Goal: Register for event/course

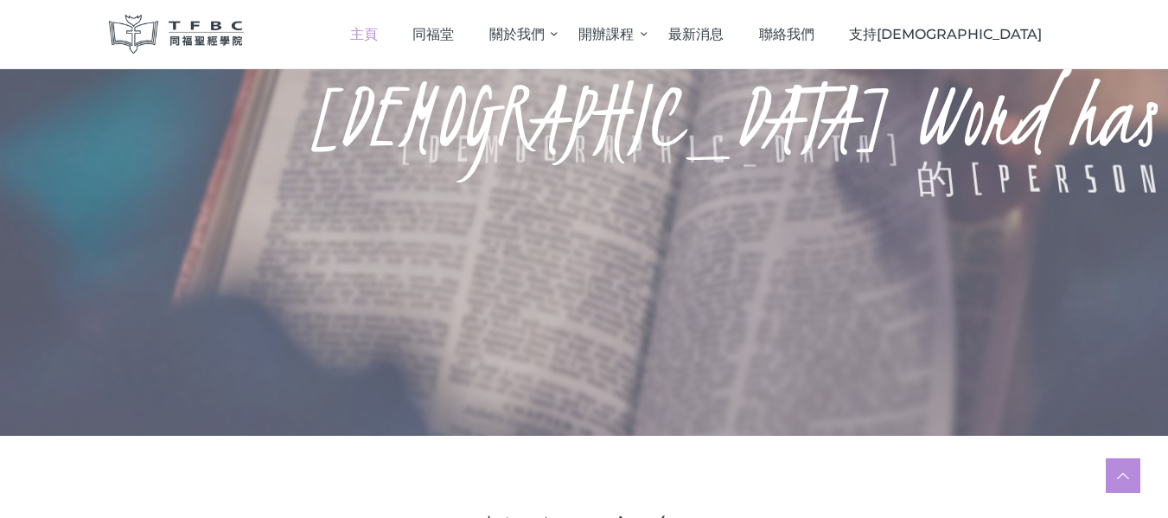
scroll to position [605, 0]
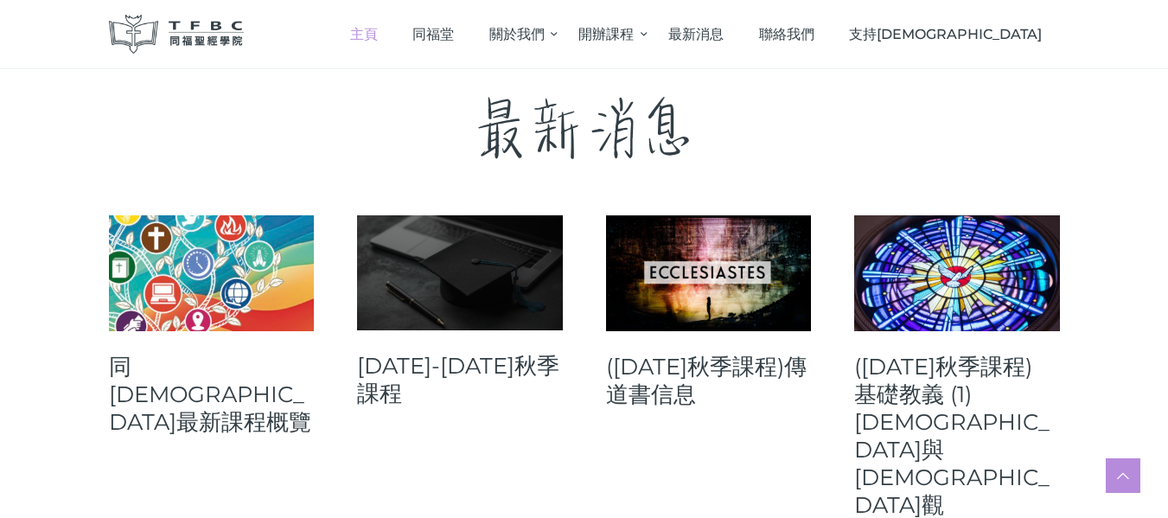
click at [402, 299] on link at bounding box center [460, 272] width 206 height 115
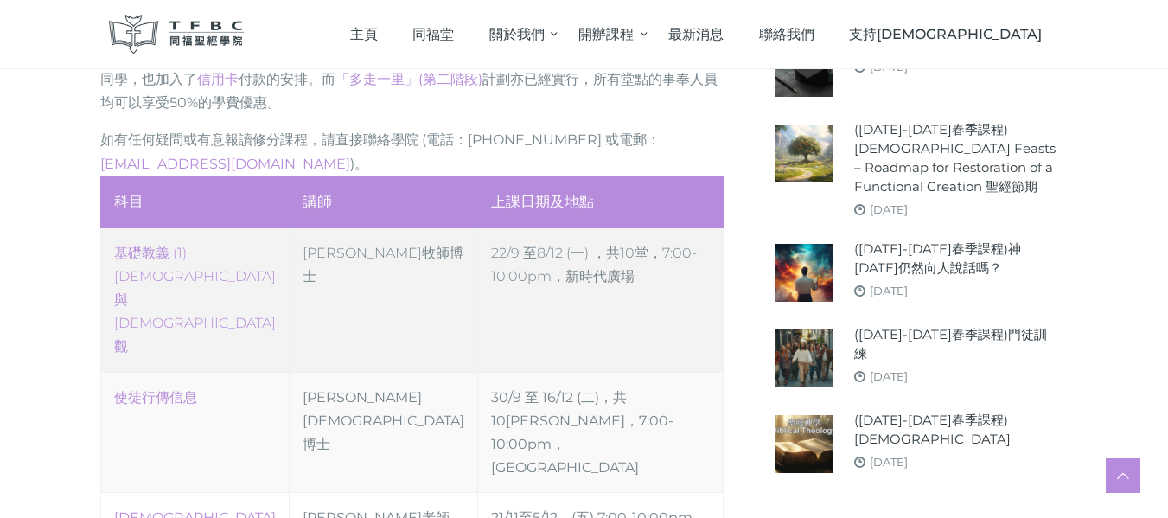
scroll to position [864, 0]
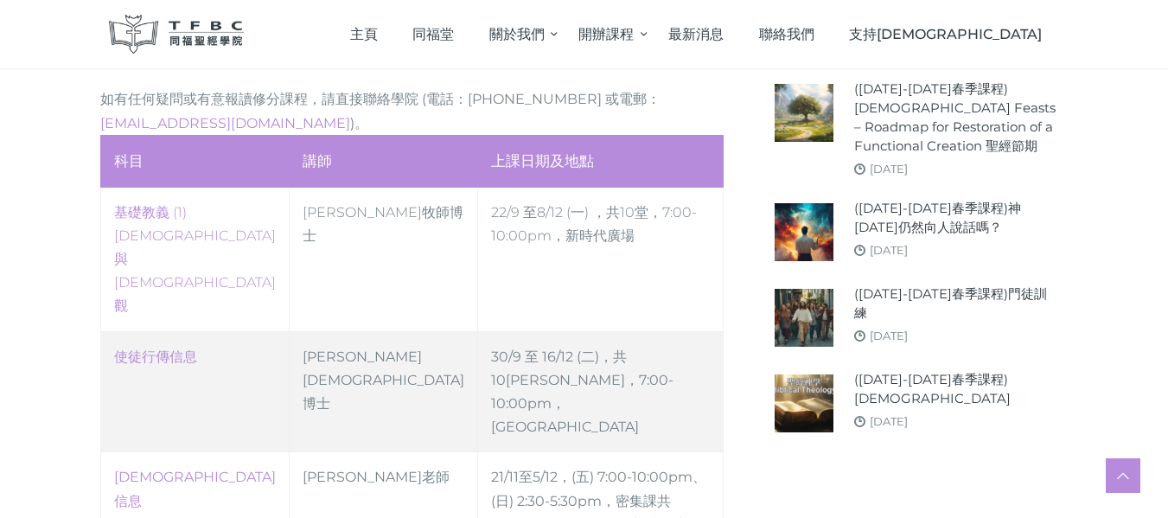
click at [477, 331] on td "30/9 至 16/12 (二)，共10堂 ，7:00-10:00pm，高威樓C Hall" at bounding box center [600, 391] width 246 height 121
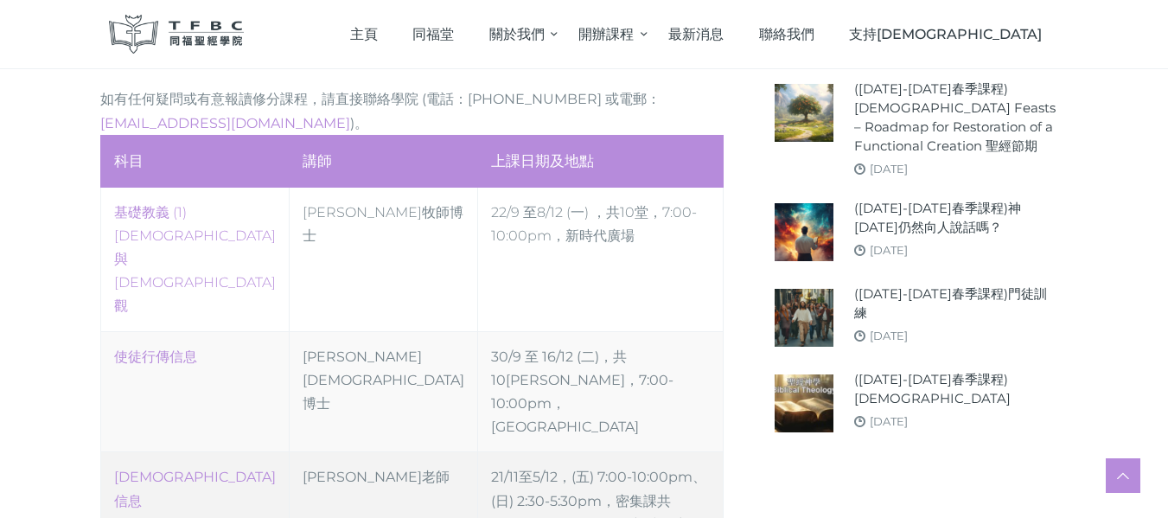
click at [190, 452] on td "傳道書信息" at bounding box center [194, 501] width 188 height 98
click at [489, 452] on td "21/11至5/12，(五) 7:00-10:00pm、(日) 2:30-5:30pm，密集課共5堂 ，新時代廣場" at bounding box center [600, 501] width 246 height 98
click at [150, 452] on td "傳道書信息" at bounding box center [194, 501] width 188 height 98
click at [155, 468] on link "傳道書信息" at bounding box center [195, 488] width 162 height 40
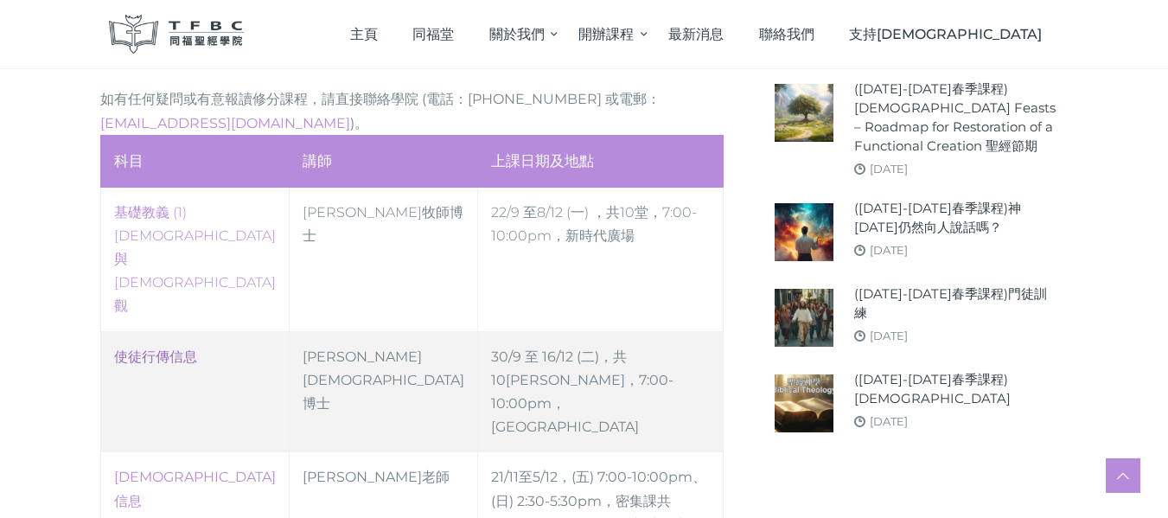
click at [162, 348] on link "使徒行傳信息" at bounding box center [155, 356] width 83 height 16
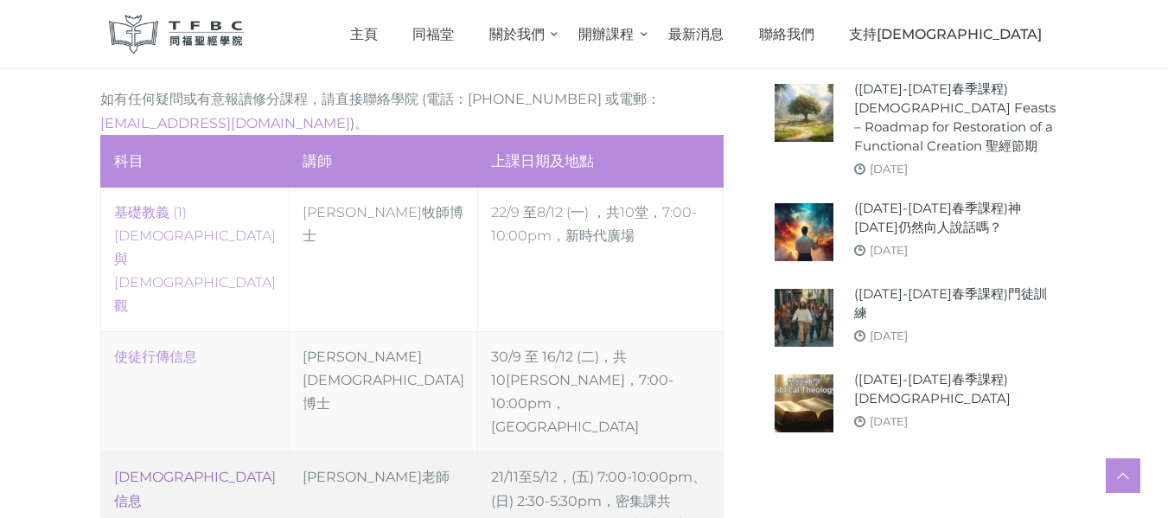
click at [168, 468] on link "傳道書信息" at bounding box center [195, 488] width 162 height 40
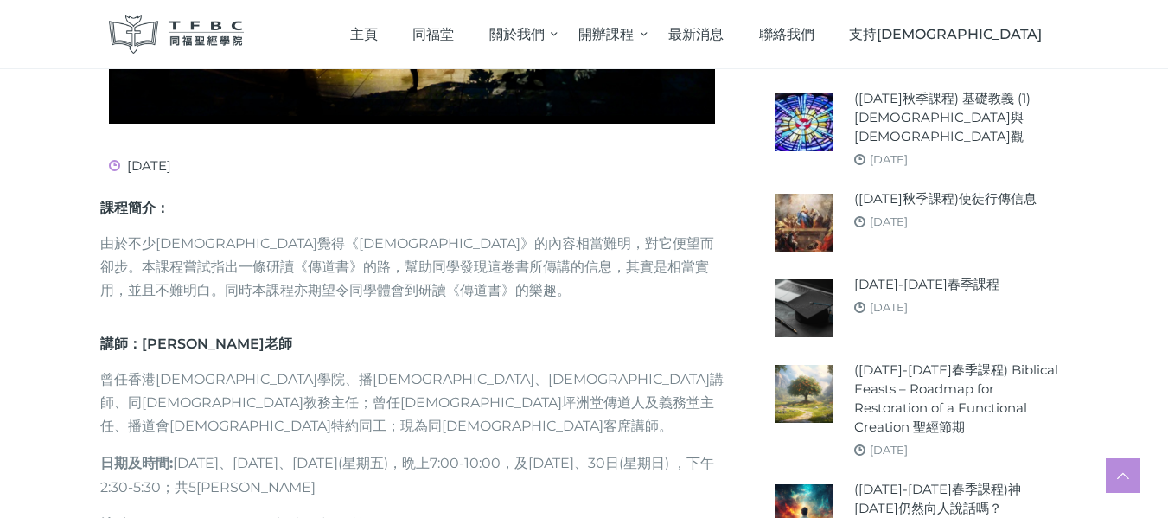
scroll to position [691, 0]
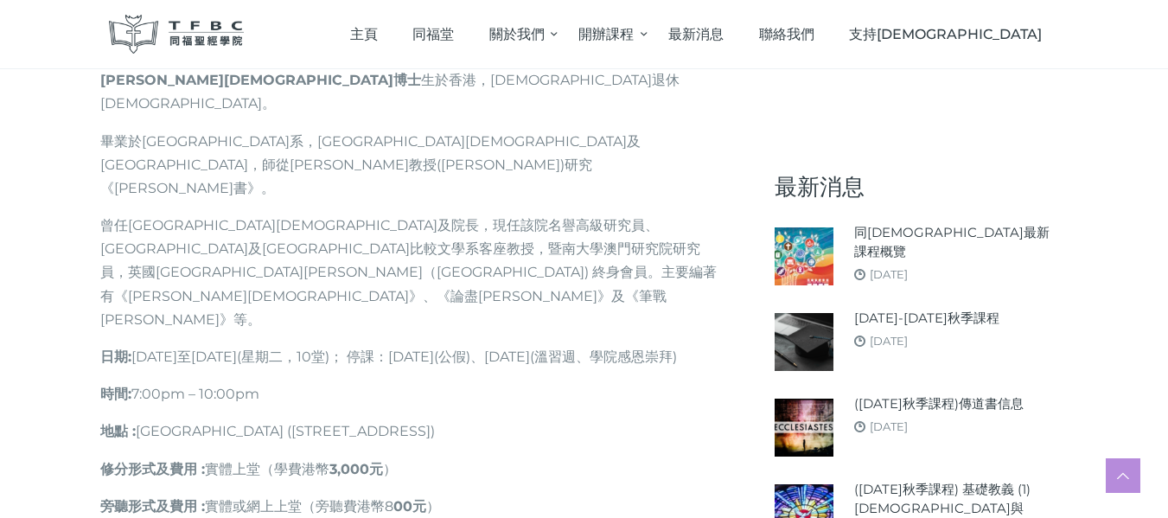
scroll to position [1037, 0]
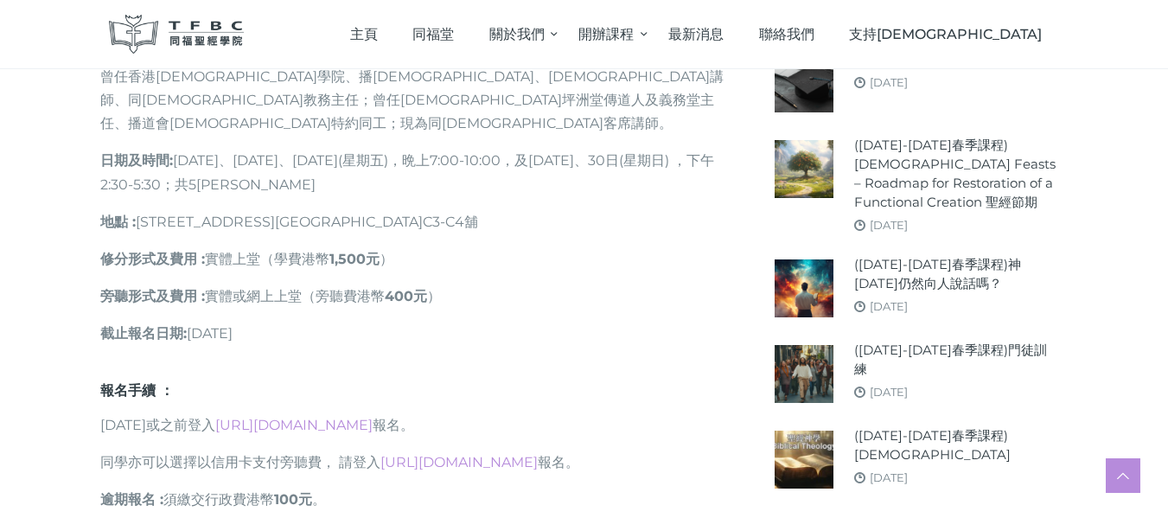
scroll to position [1037, 0]
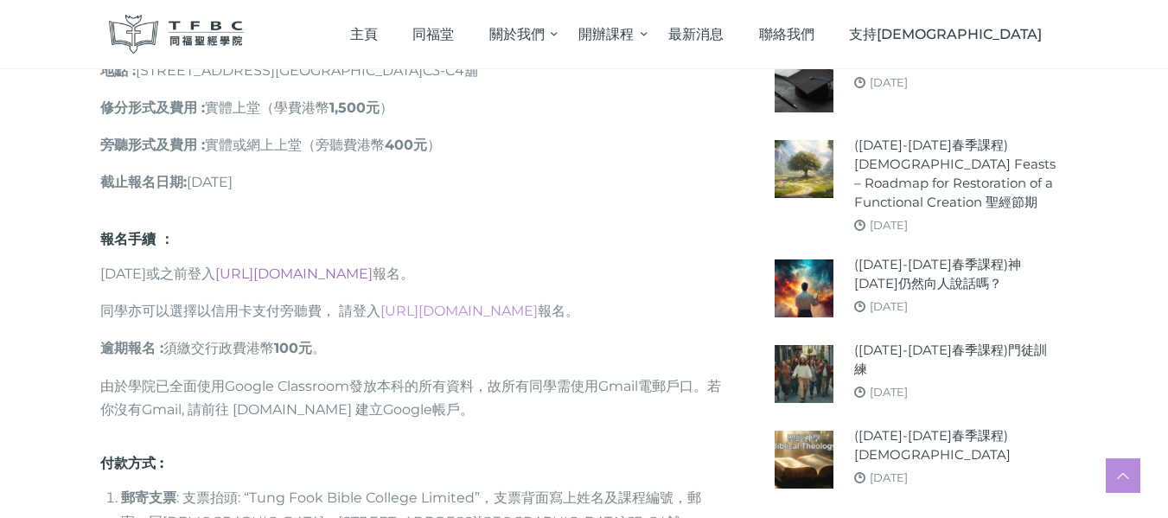
click at [302, 265] on link "[URL][DOMAIN_NAME]" at bounding box center [293, 273] width 157 height 16
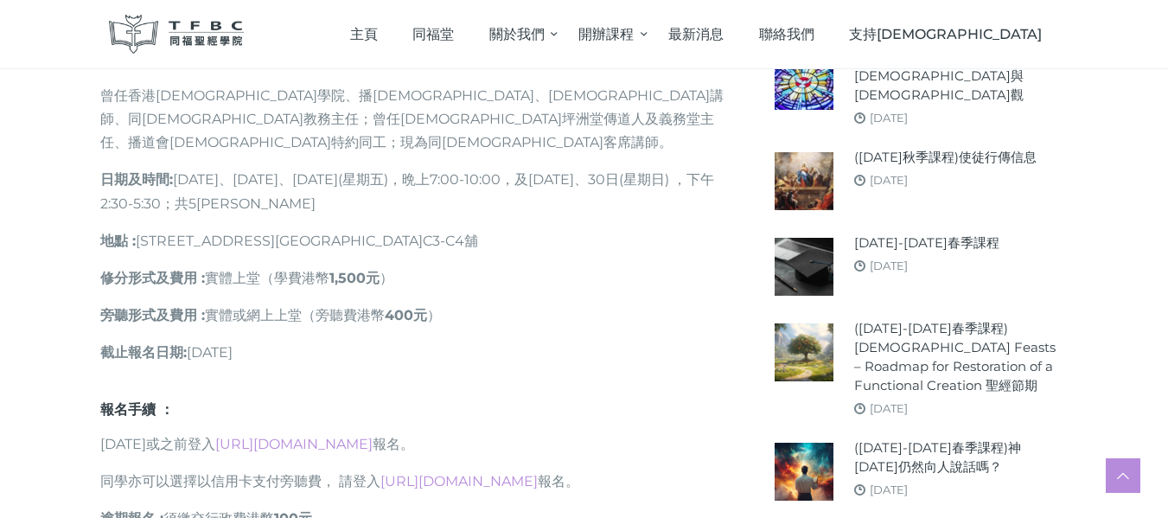
scroll to position [605, 0]
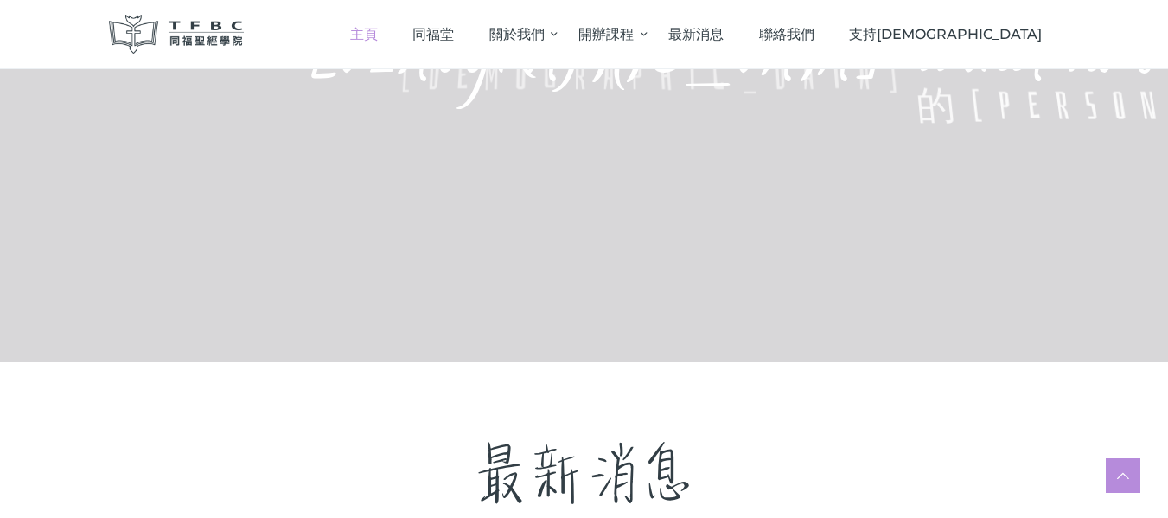
scroll to position [605, 0]
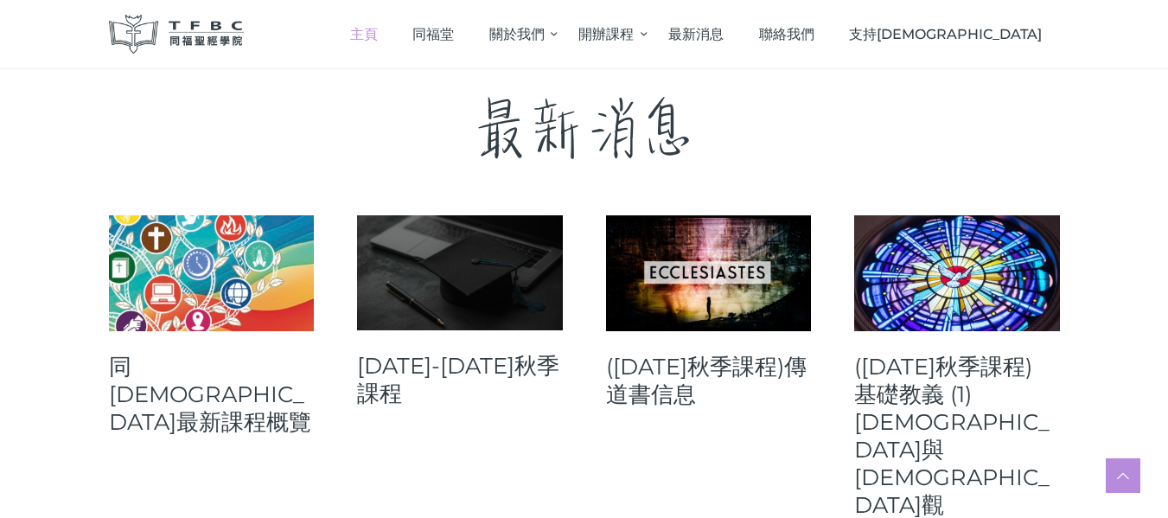
click at [476, 307] on link at bounding box center [460, 272] width 206 height 115
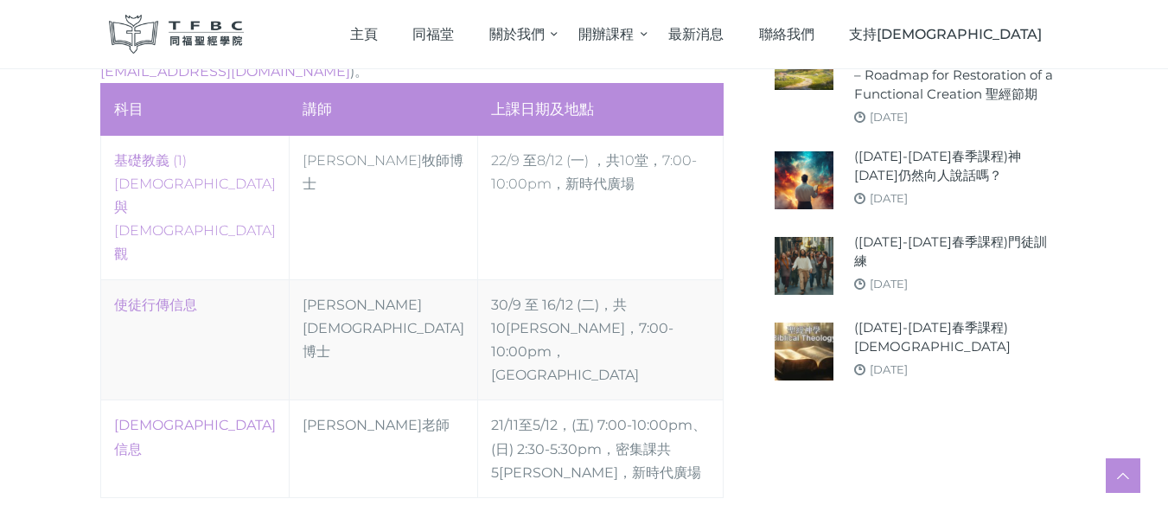
scroll to position [951, 0]
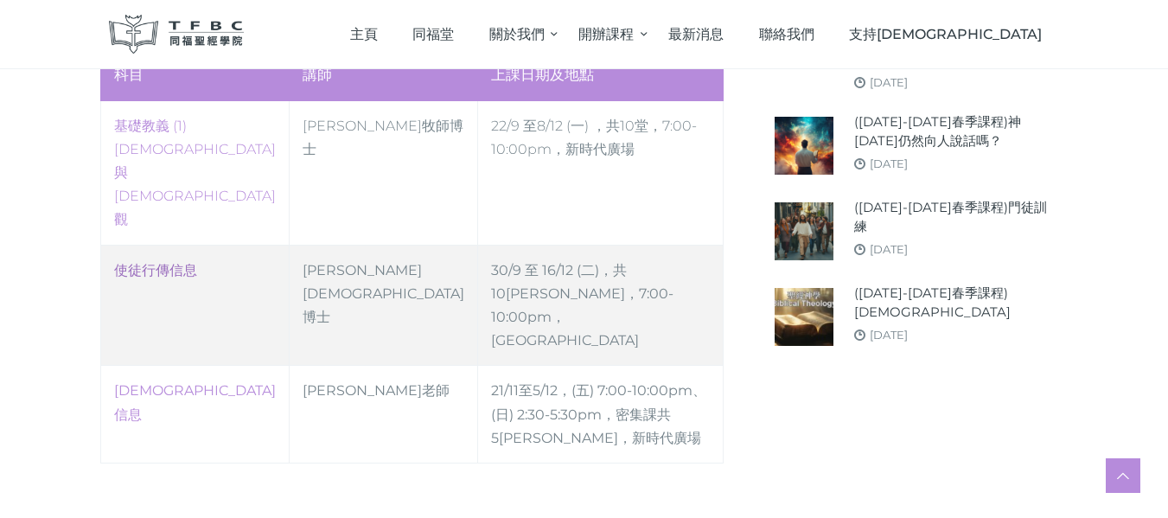
click at [168, 262] on link "使徒行傳信息" at bounding box center [155, 270] width 83 height 16
